Goal: Browse casually

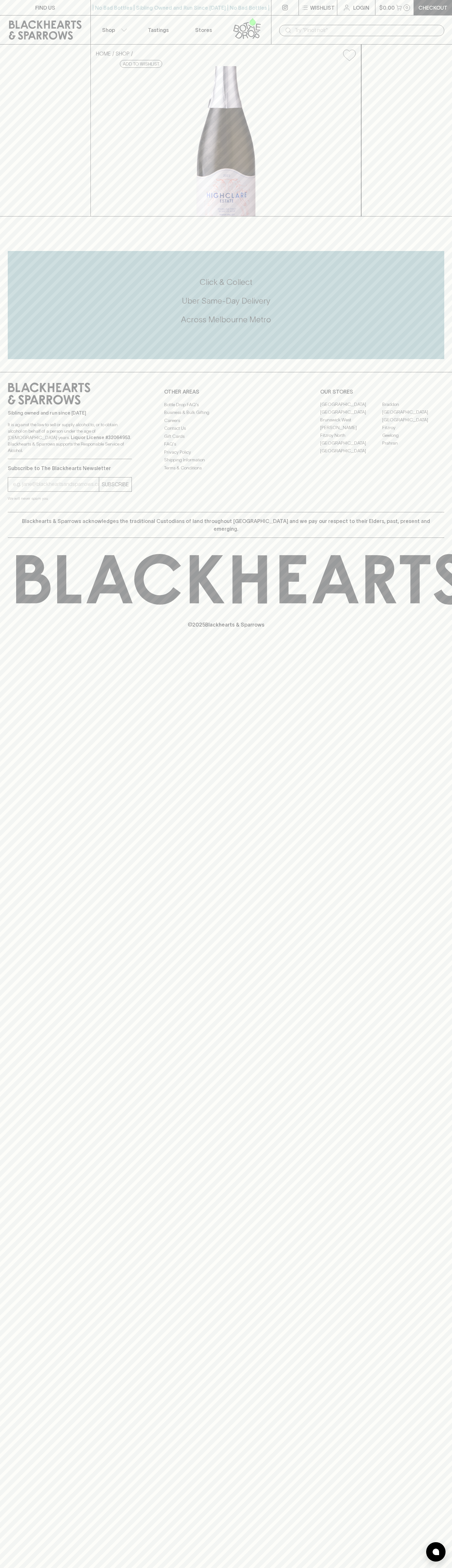
click at [305, 15] on div "Wishlist" at bounding box center [318, 7] width 38 height 15
click at [254, 1567] on html "FIND US | No Bad Bottles | Sibling Owned and Run Since [DATE] | No Bad Bottles …" at bounding box center [226, 784] width 452 height 1568
click at [24, 1455] on div at bounding box center [226, 784] width 452 height 1568
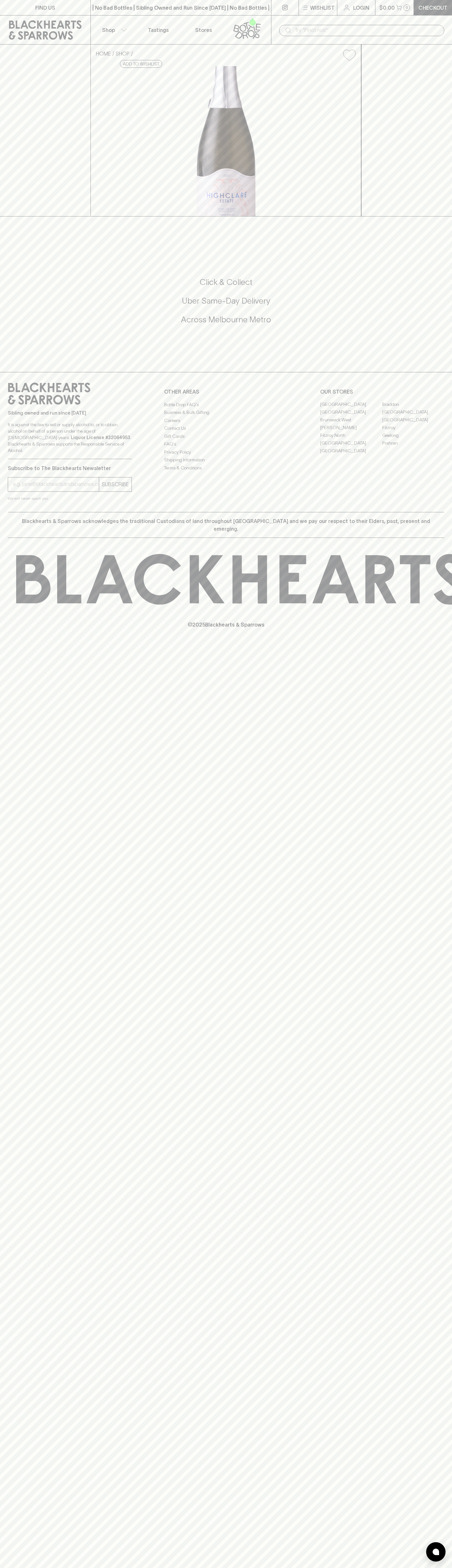
click at [126, 66] on icon at bounding box center [124, 64] width 4 height 4
